Goal: Check status: Check status

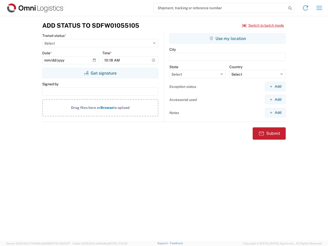
click at [220, 8] on input "search" at bounding box center [220, 8] width 133 height 10
click at [290, 8] on icon at bounding box center [290, 8] width 7 height 7
click at [306, 8] on icon at bounding box center [306, 8] width 8 height 8
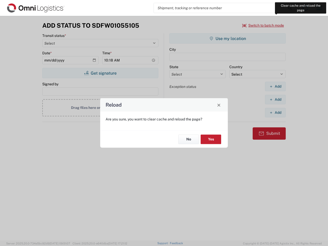
click at [319, 8] on div "Reload Are you sure, you want to clear cache and reload the page? No Yes" at bounding box center [164, 123] width 328 height 246
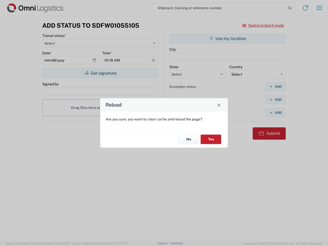
click at [263, 25] on div "Reload Are you sure, you want to clear cache and reload the page? No Yes" at bounding box center [164, 123] width 328 height 246
click at [100, 73] on div "Reload Are you sure, you want to clear cache and reload the page? No Yes" at bounding box center [164, 123] width 328 height 246
click at [228, 38] on div "Reload Are you sure, you want to clear cache and reload the page? No Yes" at bounding box center [164, 123] width 328 height 246
click at [275, 86] on div "Reload Are you sure, you want to clear cache and reload the page? No Yes" at bounding box center [164, 123] width 328 height 246
click at [275, 99] on div "Reload Are you sure, you want to clear cache and reload the page? No Yes" at bounding box center [164, 123] width 328 height 246
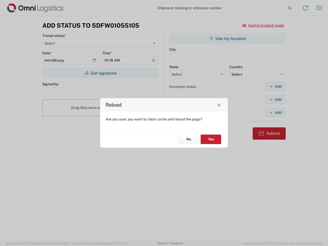
click at [275, 113] on div "Reload Are you sure, you want to clear cache and reload the page? No Yes" at bounding box center [164, 123] width 328 height 246
